Goal: Information Seeking & Learning: Learn about a topic

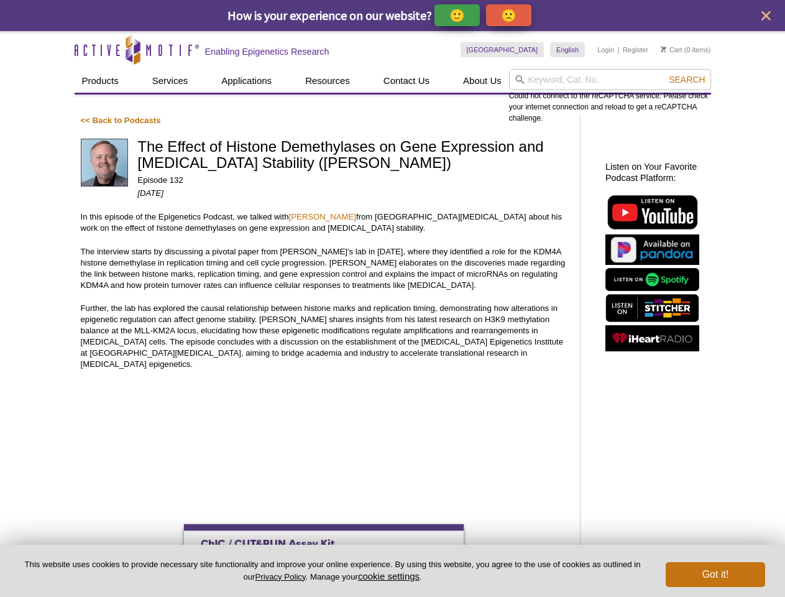
click at [458, 15] on p "🙂" at bounding box center [457, 15] width 16 height 16
click at [766, 16] on icon "close" at bounding box center [765, 15] width 9 height 9
click at [610, 80] on input "search" at bounding box center [610, 79] width 202 height 21
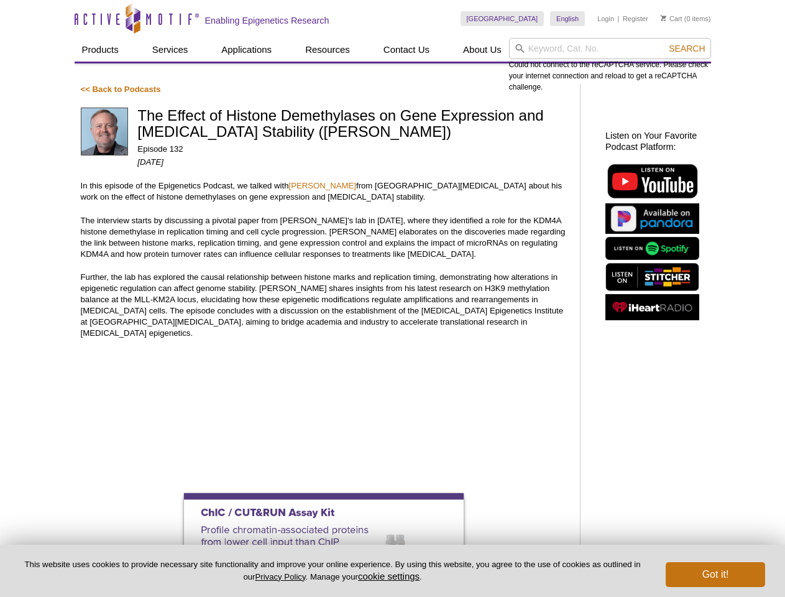
click at [687, 80] on div "Could not connect to the reCAPTCHA service. Please check your internet connecti…" at bounding box center [610, 65] width 202 height 55
click at [391, 575] on button "cookie settings" at bounding box center [389, 575] width 62 height 11
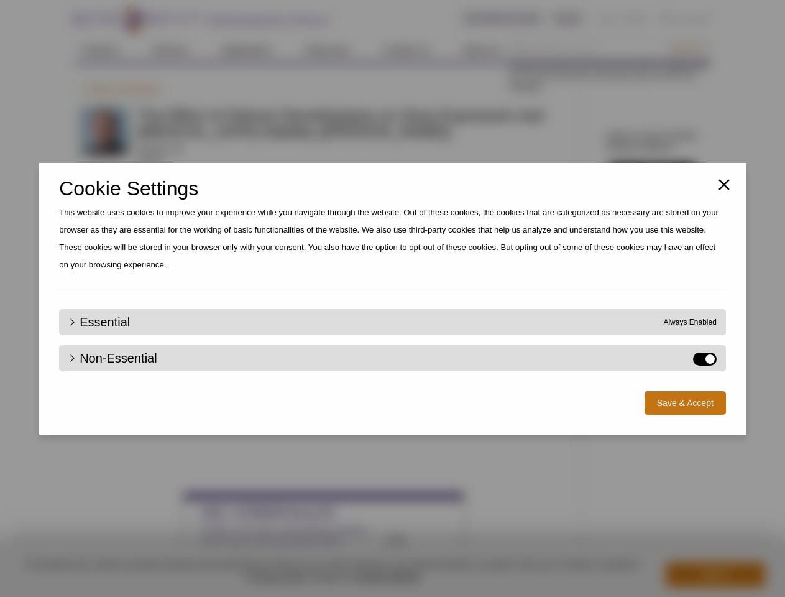
click at [715, 574] on div "Close Cookie Settings This website uses cookies to improve your experience whil…" at bounding box center [392, 298] width 785 height 597
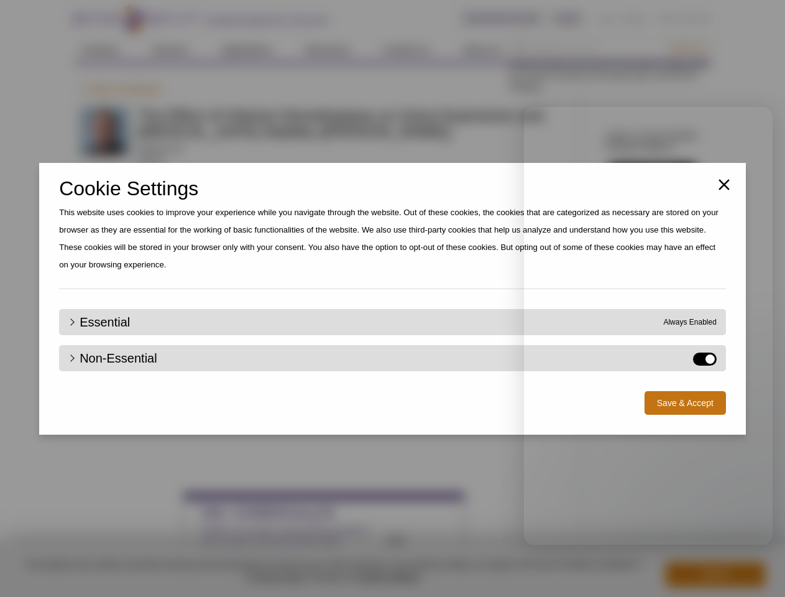
click at [687, 48] on div "Close Cookie Settings This website uses cookies to improve your experience whil…" at bounding box center [392, 298] width 785 height 597
